Goal: Transaction & Acquisition: Obtain resource

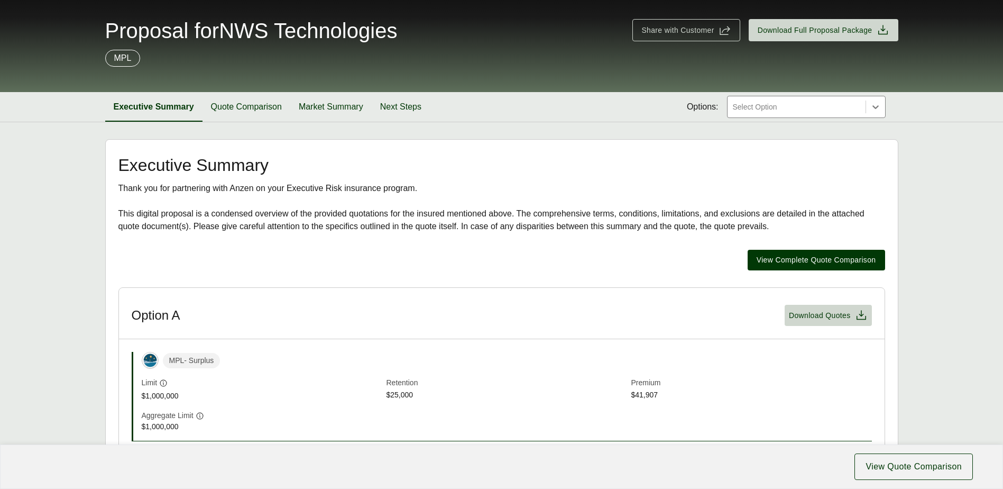
scroll to position [159, 0]
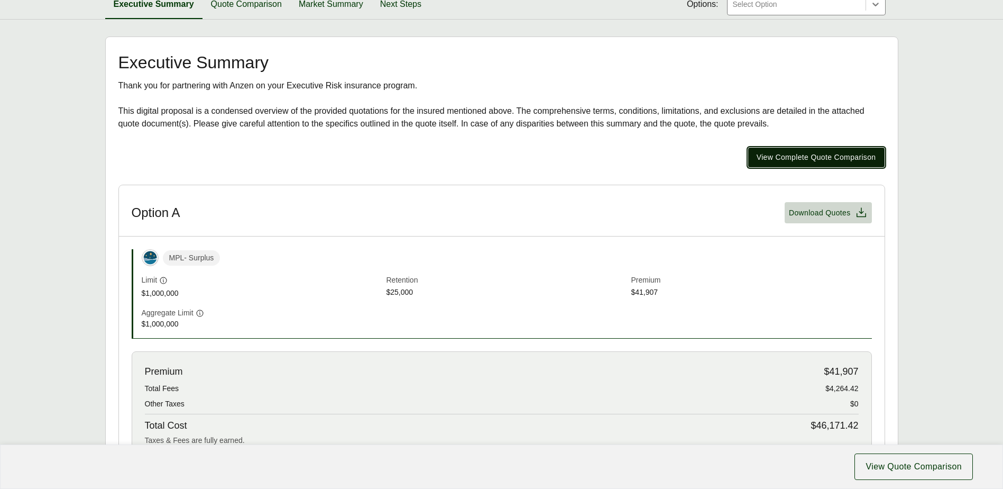
click at [808, 158] on span "View Complete Quote Comparison" at bounding box center [817, 157] width 120 height 11
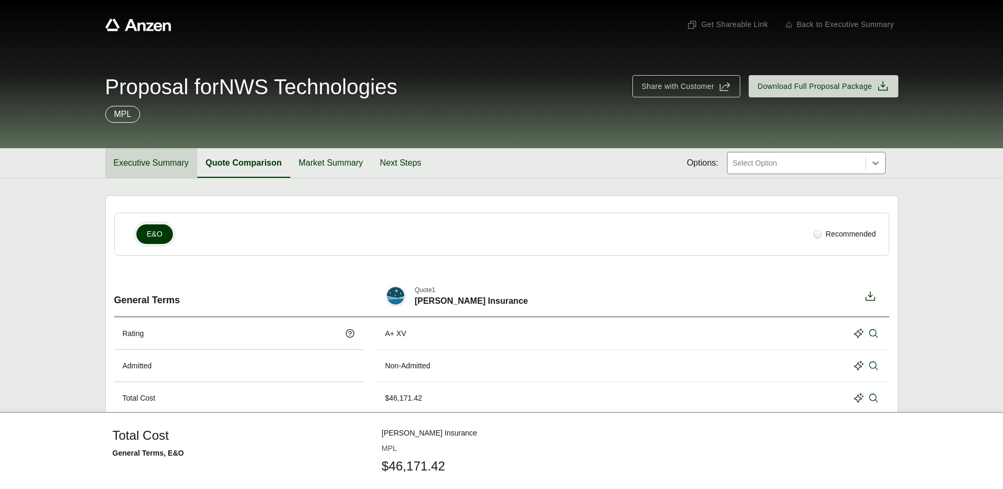
click at [138, 168] on button "Executive Summary" at bounding box center [151, 163] width 92 height 30
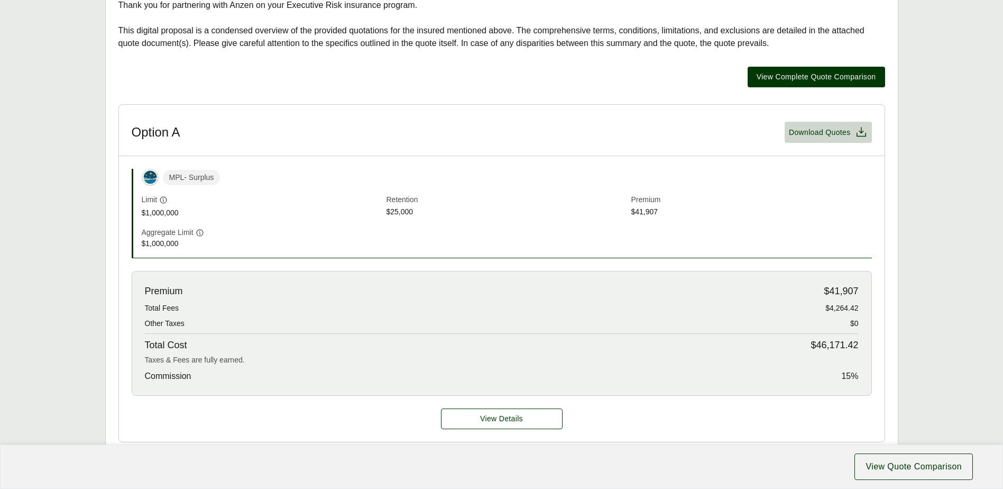
scroll to position [264, 0]
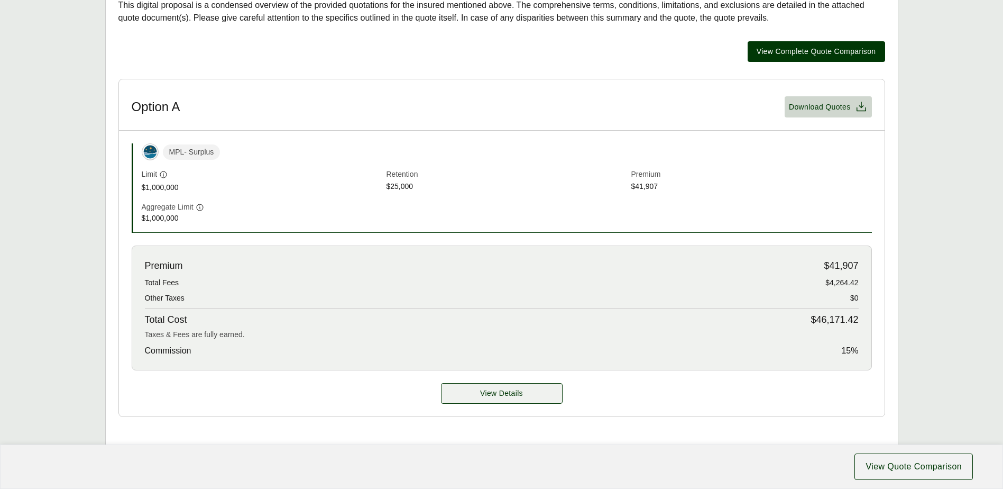
click at [515, 397] on span "View Details" at bounding box center [501, 393] width 43 height 11
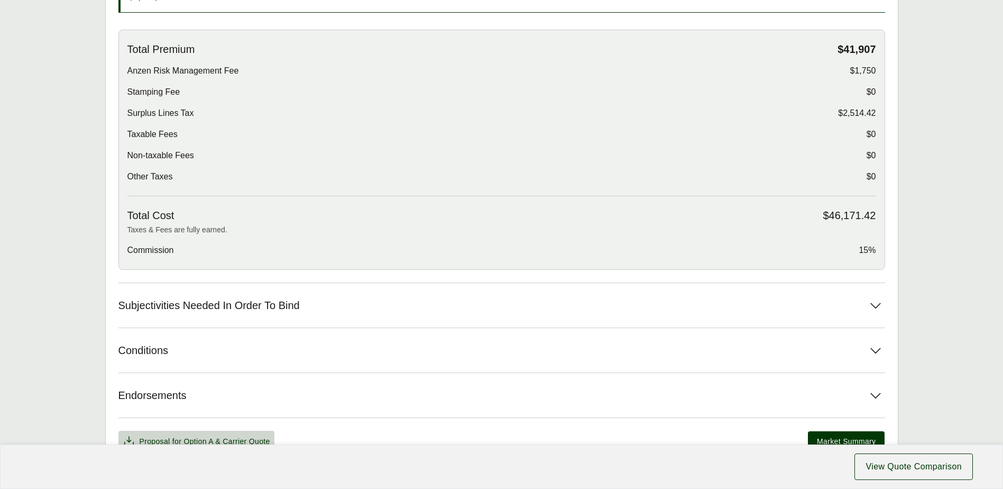
scroll to position [418, 0]
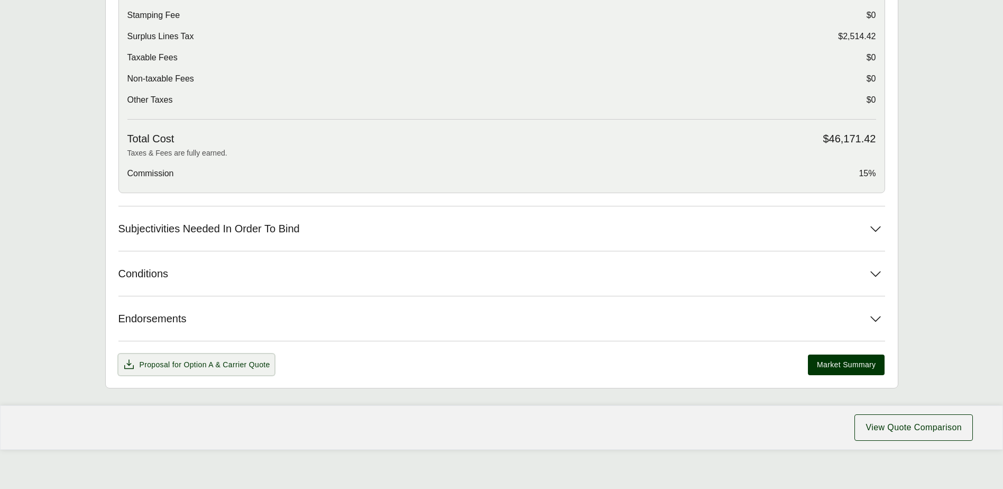
click at [207, 363] on span "Option A" at bounding box center [199, 364] width 30 height 8
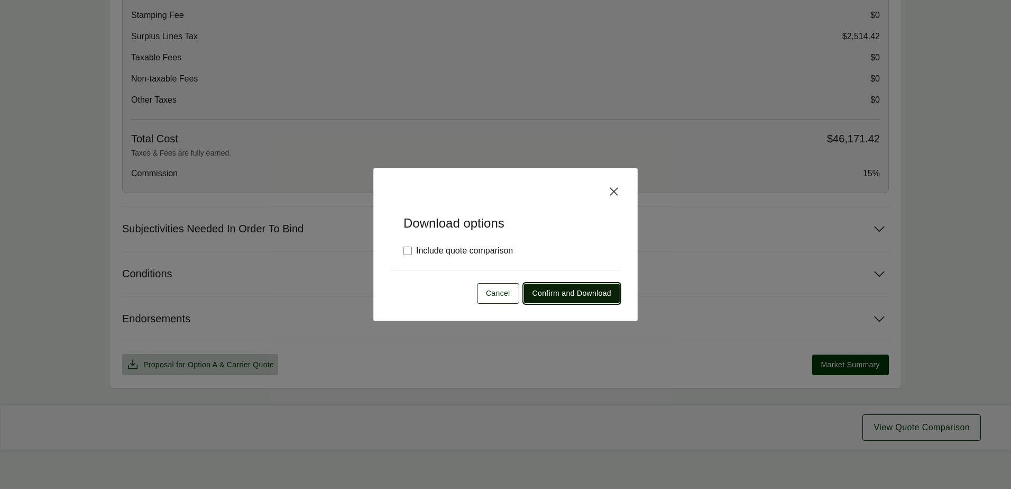
click at [569, 288] on span "Confirm and Download" at bounding box center [572, 293] width 79 height 11
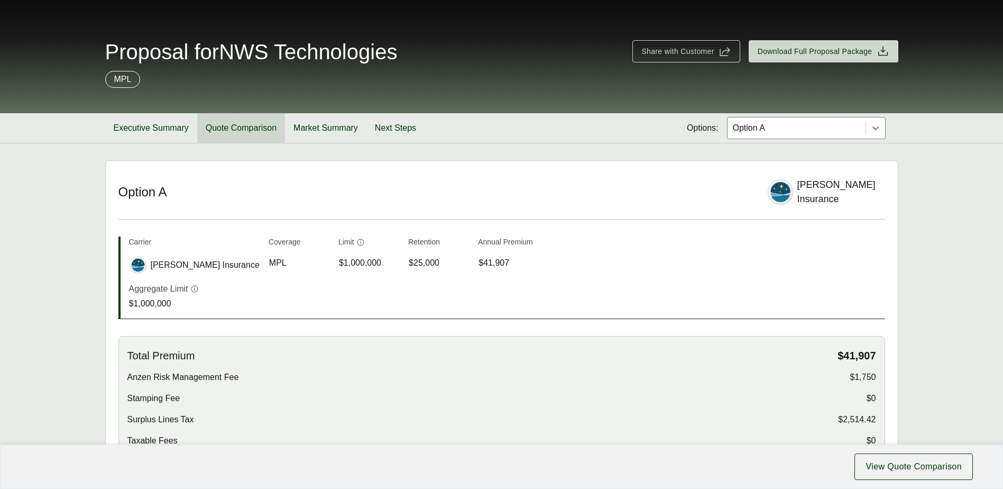
scroll to position [53, 0]
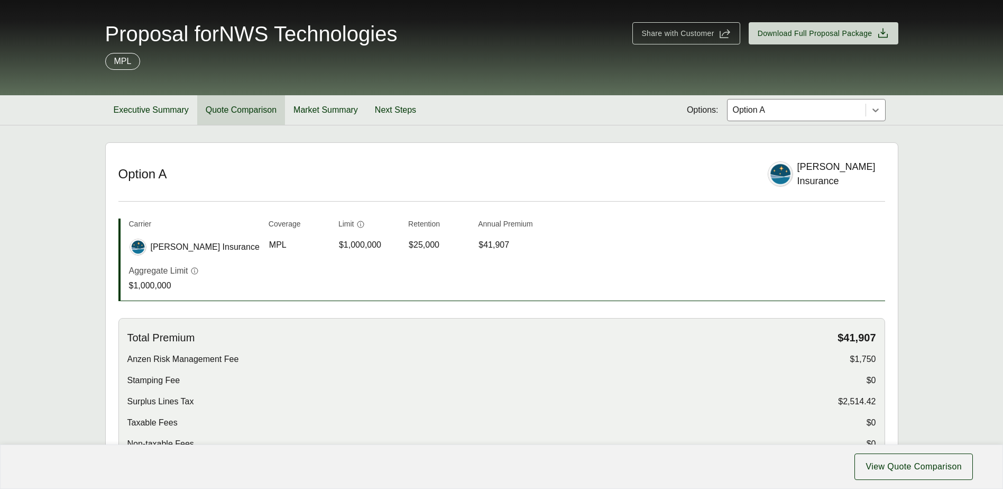
click at [242, 112] on button "Quote Comparison" at bounding box center [241, 110] width 88 height 30
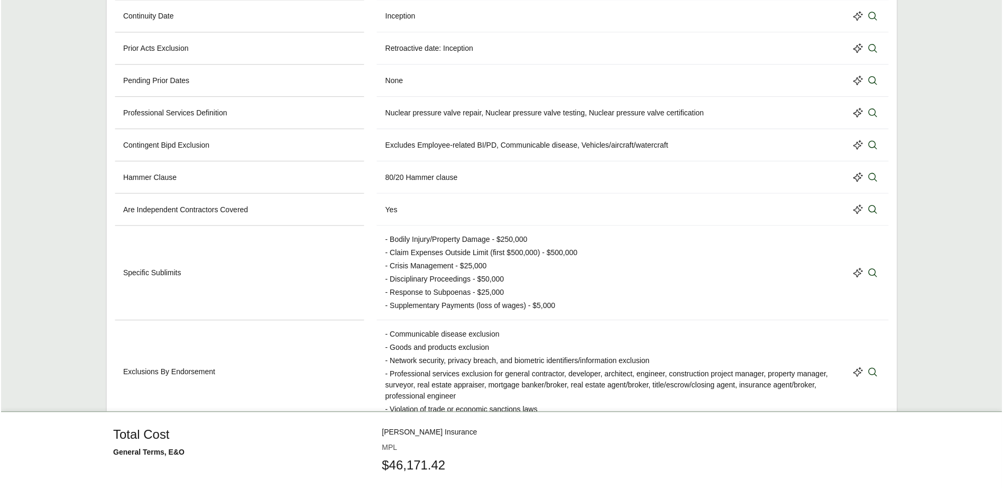
scroll to position [635, 0]
